Goal: Task Accomplishment & Management: Manage account settings

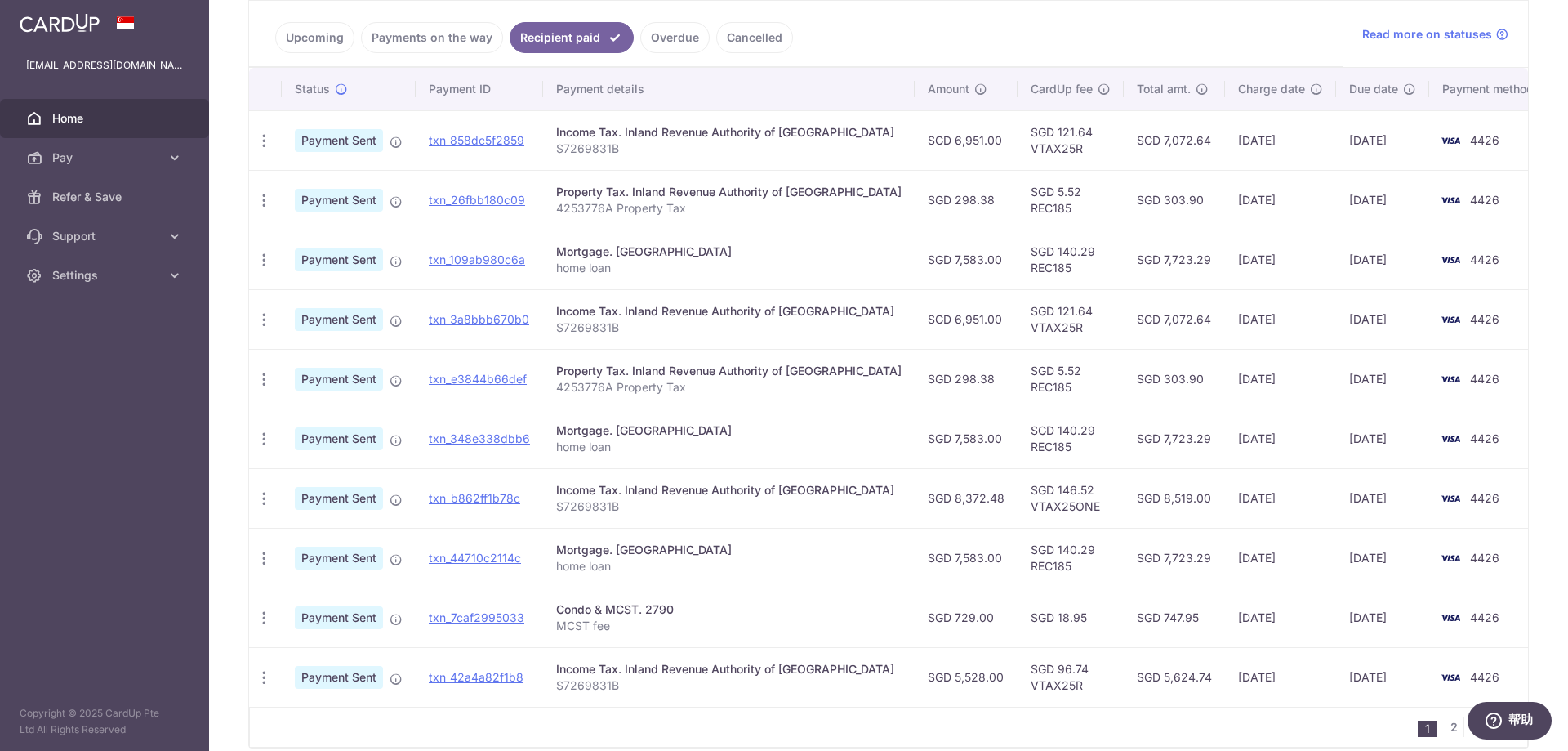
scroll to position [408, 0]
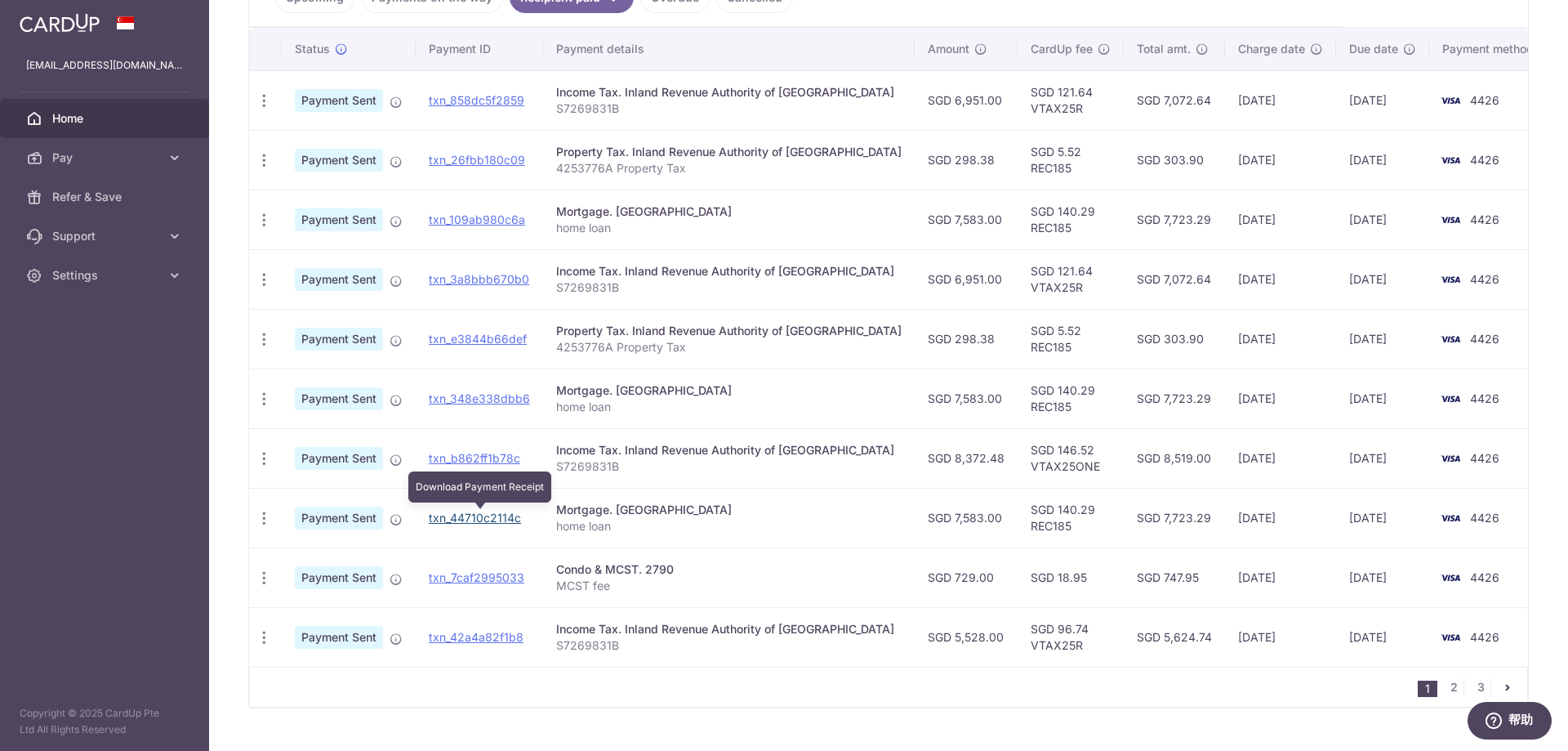
click at [483, 517] on link "txn_44710c2114c" at bounding box center [475, 517] width 92 height 14
click at [794, 485] on td "Income Tax. Inland Revenue Authority of Singapore S7269831B" at bounding box center [728, 457] width 372 height 60
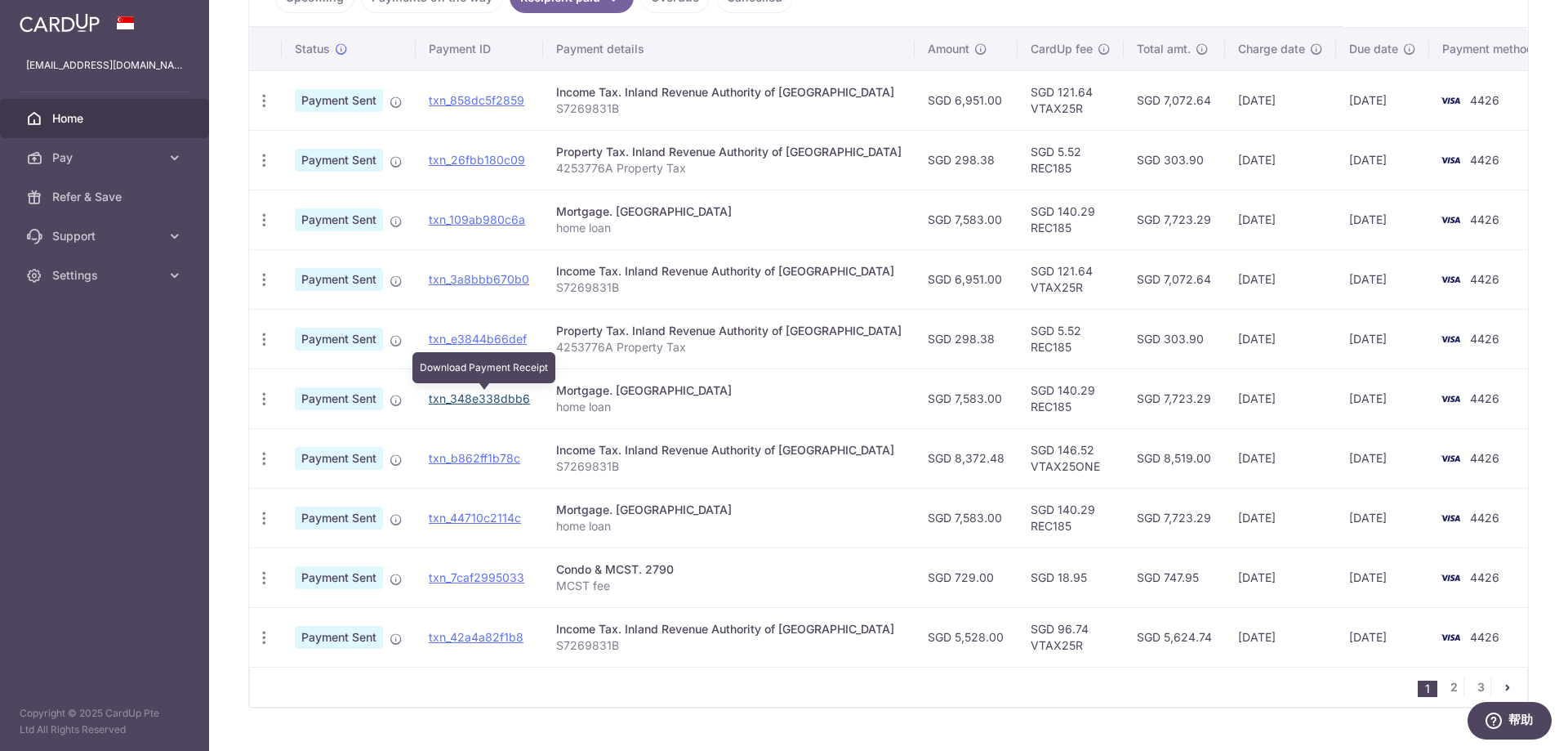
click at [489, 397] on link "txn_348e338dbb6" at bounding box center [479, 399] width 101 height 14
click at [159, 276] on span "Settings" at bounding box center [106, 275] width 108 height 17
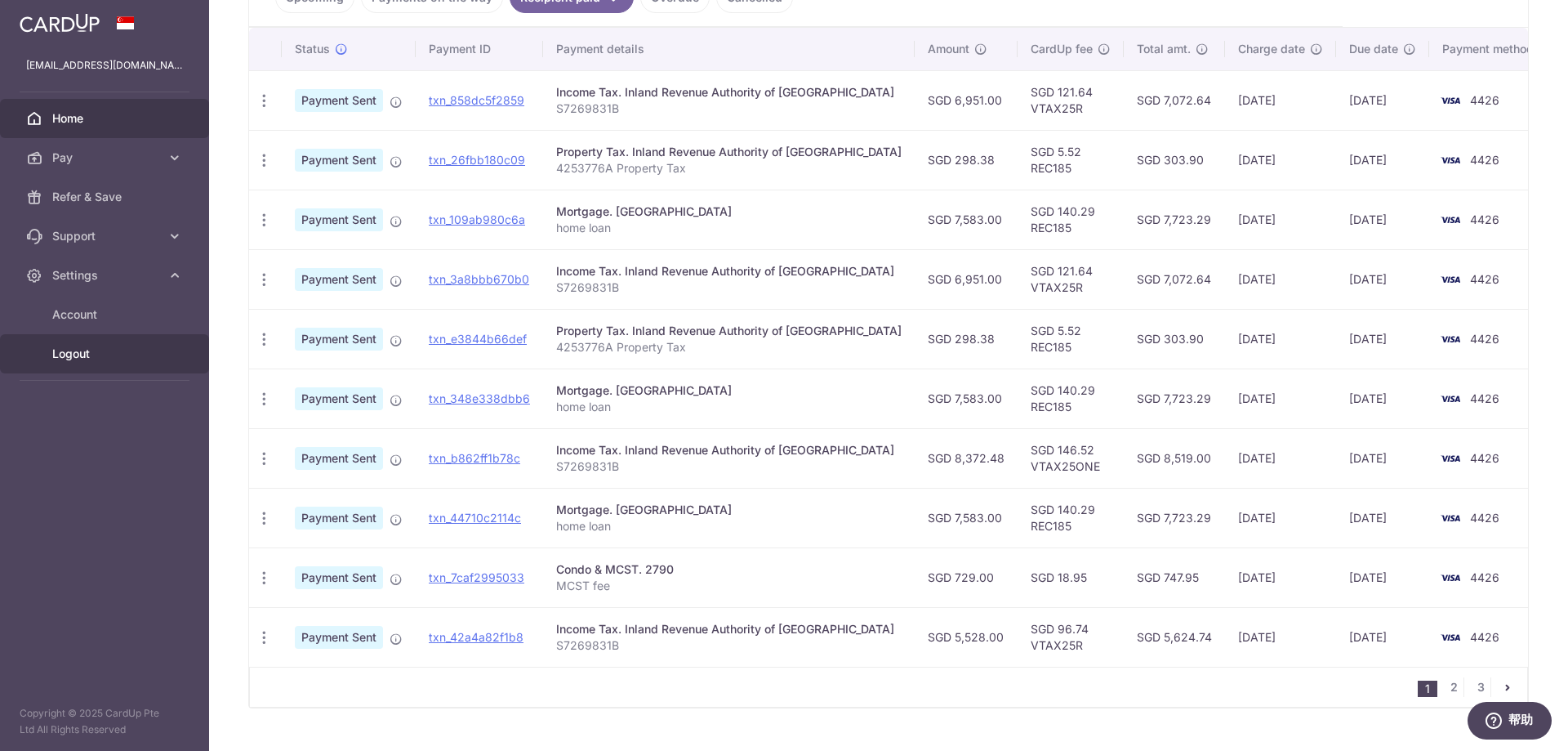
click at [82, 352] on span "Logout" at bounding box center [106, 353] width 108 height 17
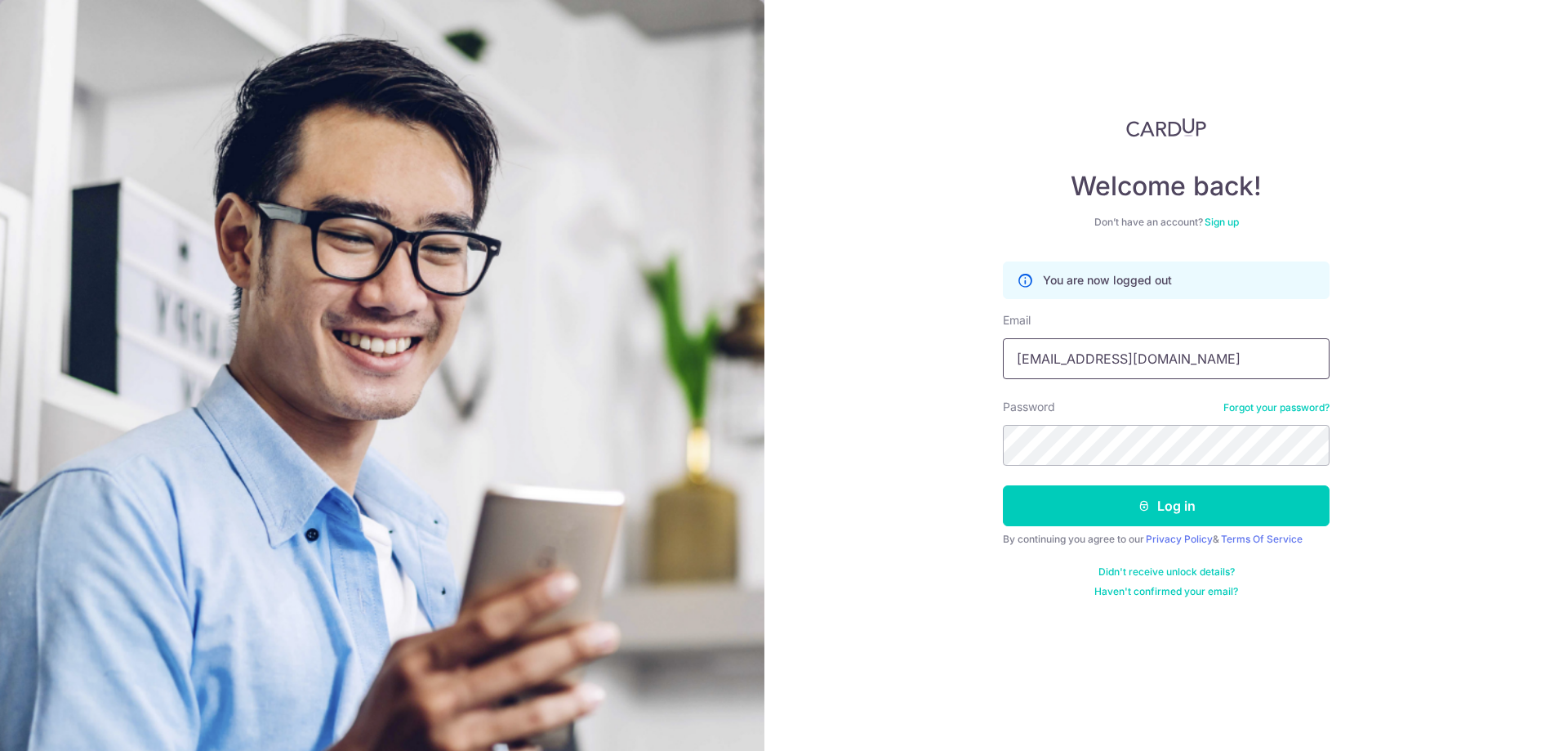
click at [1159, 356] on input "[EMAIL_ADDRESS][DOMAIN_NAME]" at bounding box center [1166, 359] width 327 height 41
type input "[EMAIL_ADDRESS][DOMAIN_NAME]"
click at [1166, 512] on button "Log in" at bounding box center [1166, 506] width 327 height 41
